Goal: Transaction & Acquisition: Obtain resource

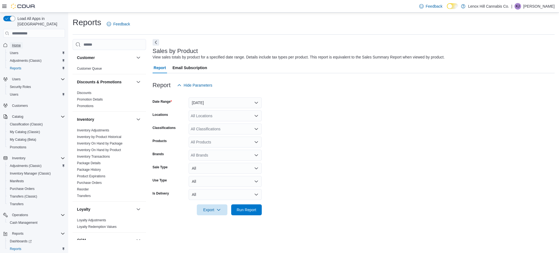
click at [17, 43] on span "Home" at bounding box center [16, 45] width 9 height 4
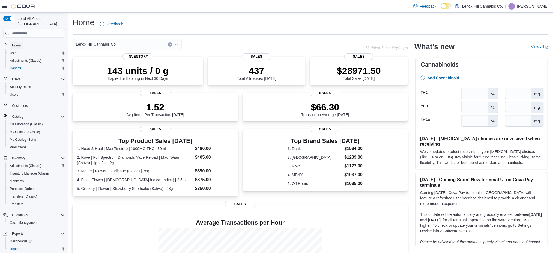
click at [15, 43] on span "Home" at bounding box center [16, 45] width 9 height 4
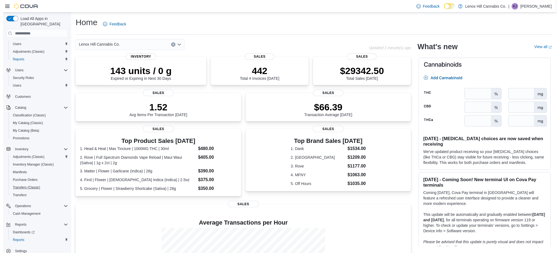
scroll to position [14, 0]
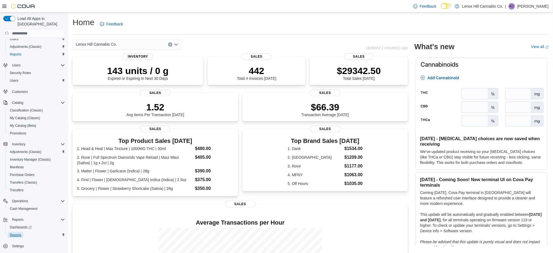
click at [17, 233] on span "Reports" at bounding box center [15, 235] width 11 height 4
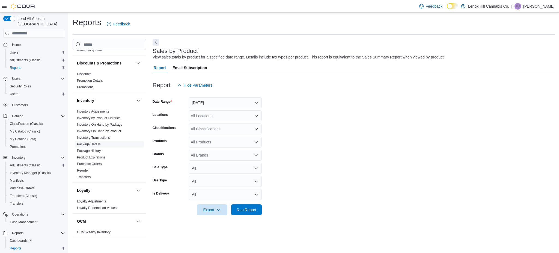
scroll to position [36, 0]
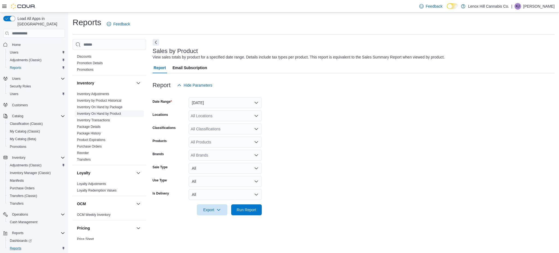
click at [111, 114] on link "Inventory On Hand by Product" at bounding box center [99, 114] width 44 height 4
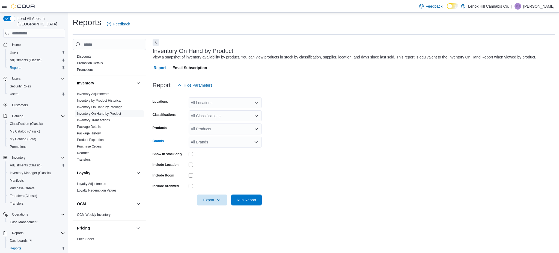
click at [209, 147] on div "All Brands" at bounding box center [225, 141] width 73 height 11
type input "****"
click at [196, 159] on span "MFNY" at bounding box center [225, 156] width 67 height 5
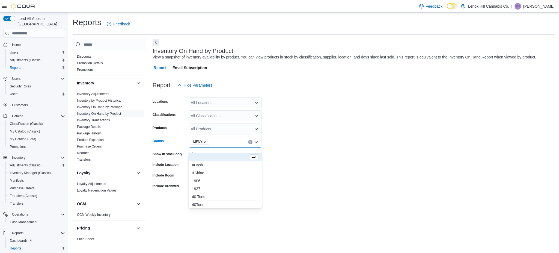
click at [317, 192] on form "Locations All Locations Classifications All Classifications Products All Produc…" at bounding box center [354, 148] width 402 height 115
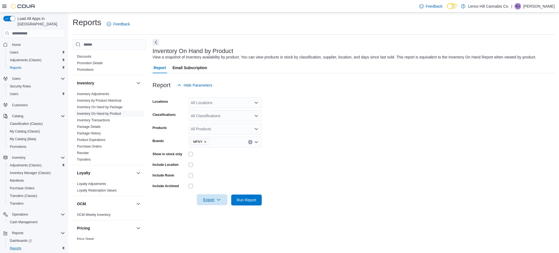
click at [203, 205] on span "Export" at bounding box center [212, 199] width 24 height 11
click at [211, 217] on span "Export to Excel" at bounding box center [212, 216] width 25 height 4
click at [16, 43] on span "Home" at bounding box center [16, 45] width 9 height 4
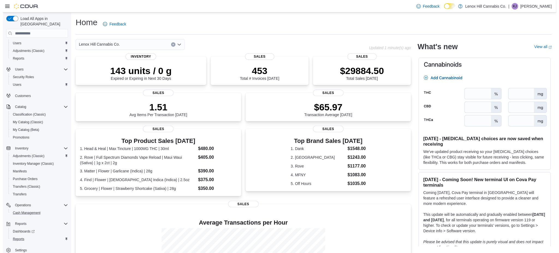
scroll to position [14, 0]
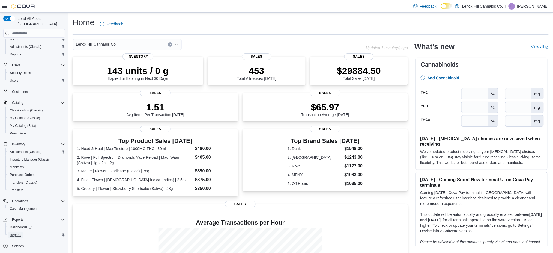
click at [18, 233] on span "Reports" at bounding box center [15, 235] width 11 height 4
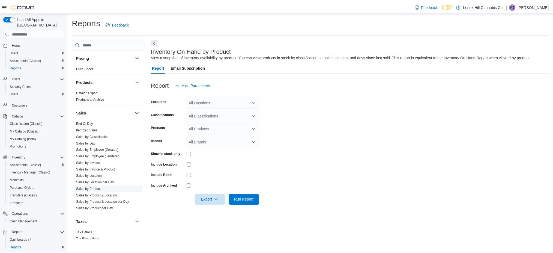
scroll to position [218, 0]
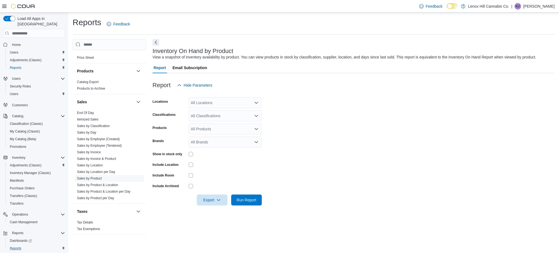
click at [99, 178] on link "Sales by Product" at bounding box center [89, 178] width 25 height 4
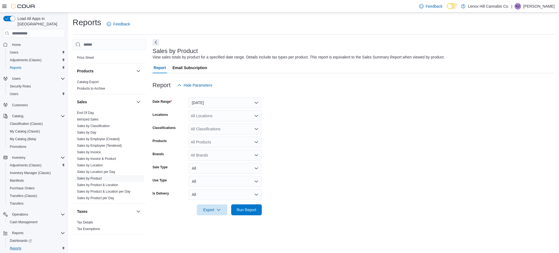
click at [213, 156] on div "All Brands" at bounding box center [225, 155] width 73 height 11
type input "*********"
click at [198, 164] on span "Cannatela" at bounding box center [225, 164] width 67 height 5
click at [211, 102] on button "Yesterday" at bounding box center [225, 102] width 73 height 11
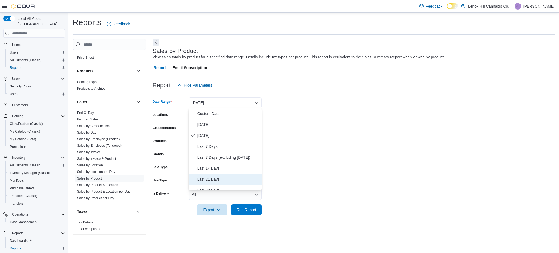
click at [212, 180] on span "Last 21 Days" at bounding box center [228, 179] width 62 height 7
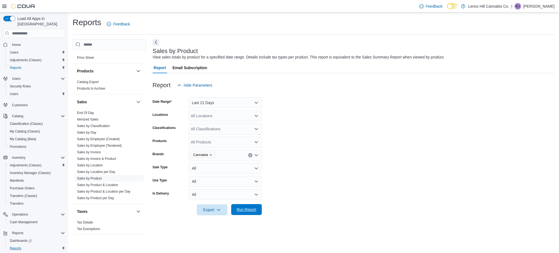
click at [243, 210] on span "Run Report" at bounding box center [247, 209] width 20 height 5
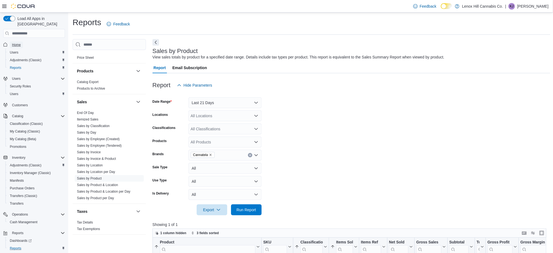
click at [16, 43] on span "Home" at bounding box center [16, 45] width 9 height 4
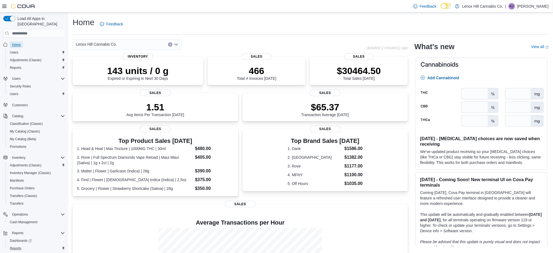
click at [19, 43] on span "Home" at bounding box center [16, 45] width 9 height 4
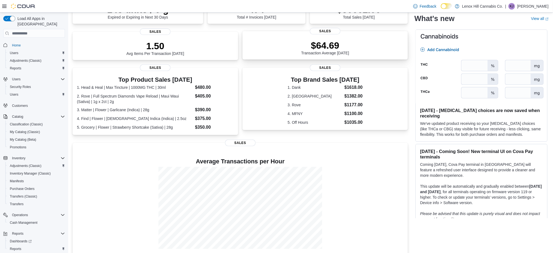
scroll to position [62, 0]
